Goal: Task Accomplishment & Management: Manage account settings

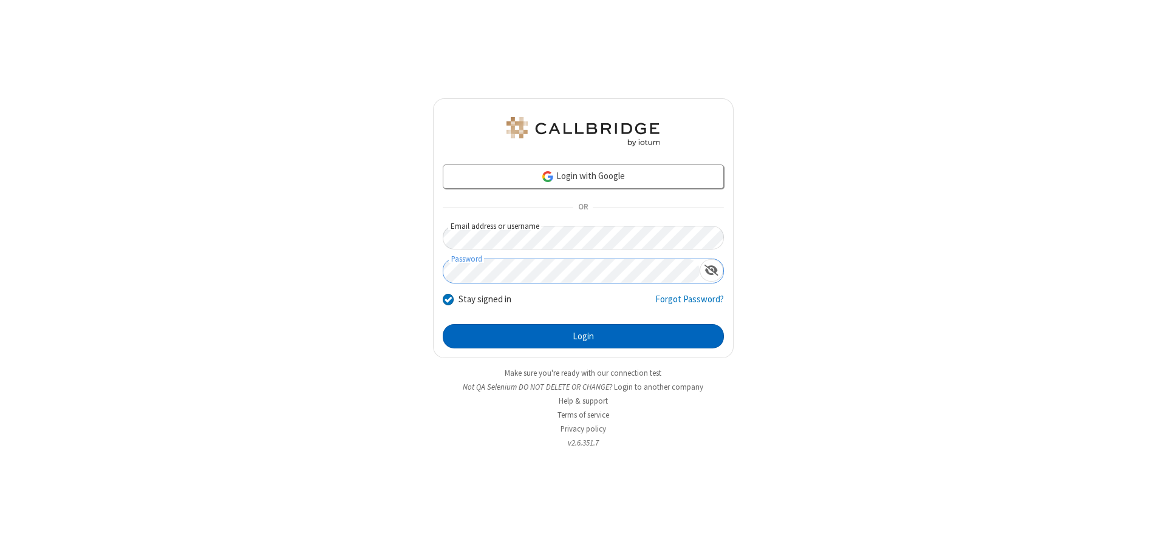
click at [583, 336] on button "Login" at bounding box center [583, 336] width 281 height 24
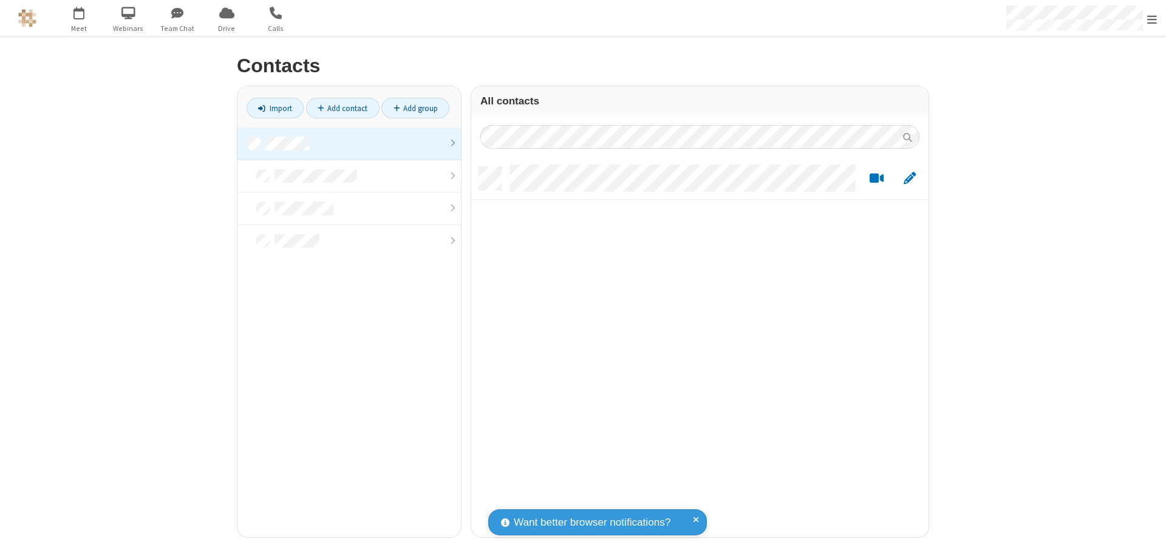
scroll to position [370, 448]
click at [349, 143] on link at bounding box center [348, 143] width 223 height 33
click at [342, 108] on link "Add contact" at bounding box center [342, 108] width 73 height 21
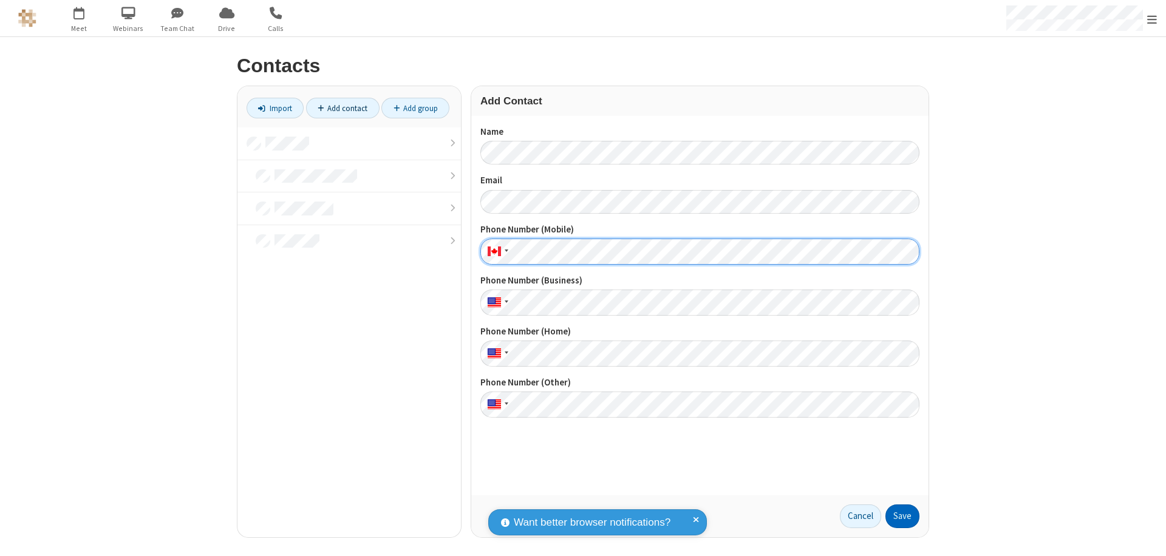
click at [902, 516] on button "Save" at bounding box center [902, 516] width 34 height 24
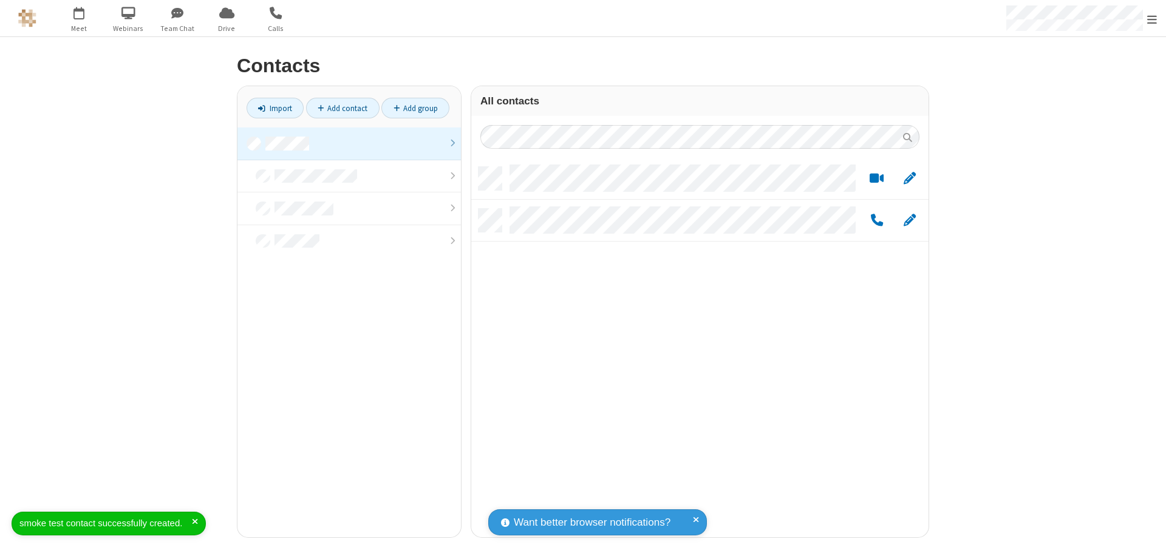
scroll to position [370, 448]
click at [342, 108] on link "Add contact" at bounding box center [342, 108] width 73 height 21
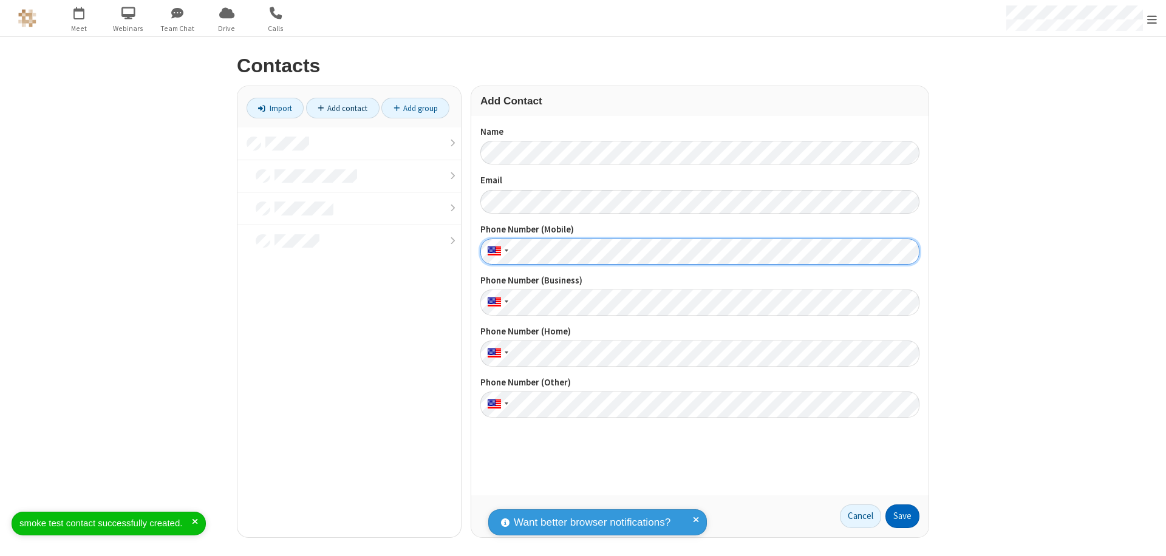
click at [902, 516] on button "Save" at bounding box center [902, 516] width 34 height 24
